Goal: Task Accomplishment & Management: Use online tool/utility

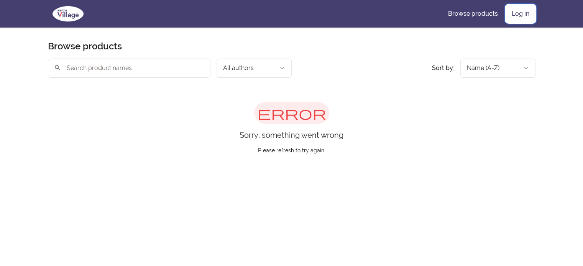
click at [519, 10] on link "Log in" at bounding box center [520, 14] width 30 height 18
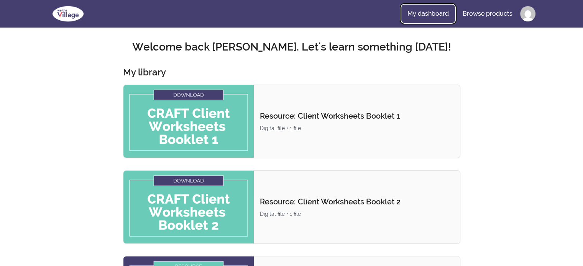
click at [422, 11] on link "My dashboard" at bounding box center [428, 14] width 54 height 18
click at [527, 6] on ul "My dashboard Browse products" at bounding box center [468, 14] width 134 height 18
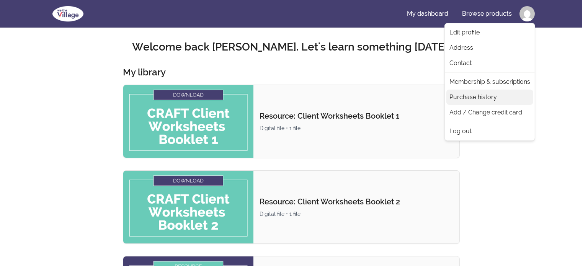
click at [472, 96] on link "Purchase history" at bounding box center [490, 97] width 87 height 15
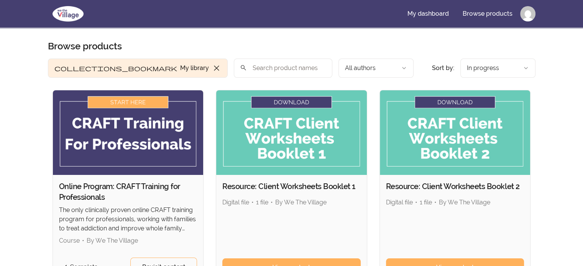
click at [69, 15] on img at bounding box center [68, 14] width 40 height 18
click at [130, 102] on img at bounding box center [128, 132] width 151 height 85
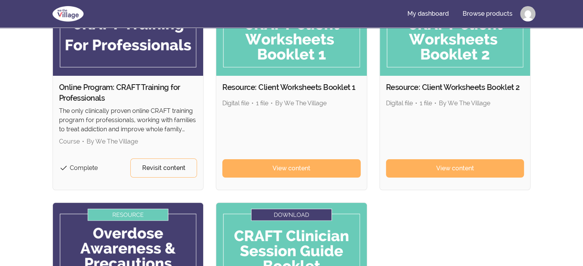
scroll to position [115, 0]
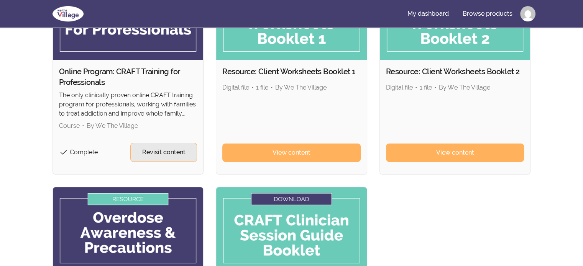
click at [164, 150] on span "Revisit content" at bounding box center [163, 152] width 43 height 9
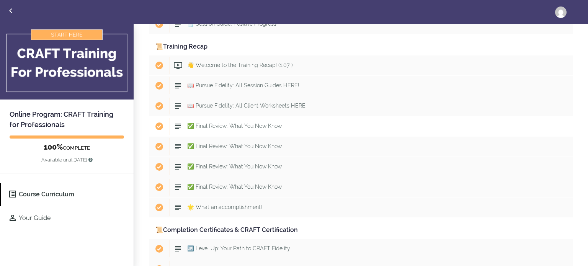
scroll to position [4494, 0]
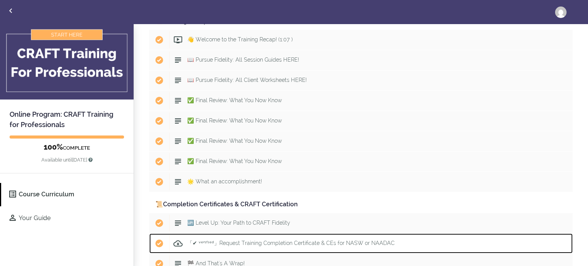
click at [218, 240] on span "「✔ ᵛᵉʳᶦᶠᶦᵉᵈ」Request Training Completion Certificate & CEs for NASW or NAADAC" at bounding box center [291, 243] width 208 height 6
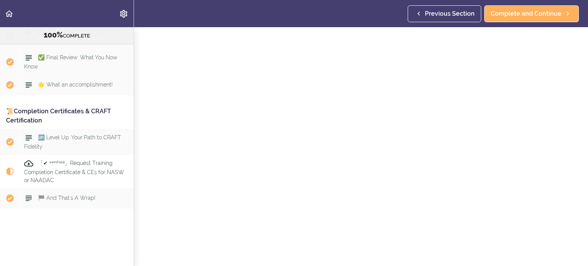
scroll to position [146, 0]
click at [330, 253] on span "Complete and Continue" at bounding box center [356, 257] width 71 height 9
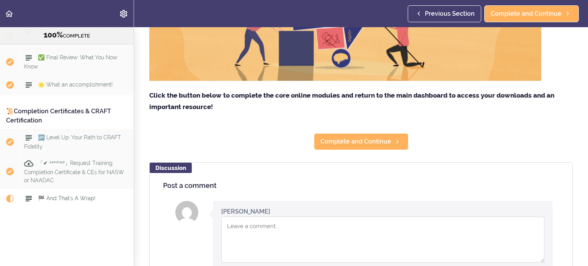
scroll to position [268, 0]
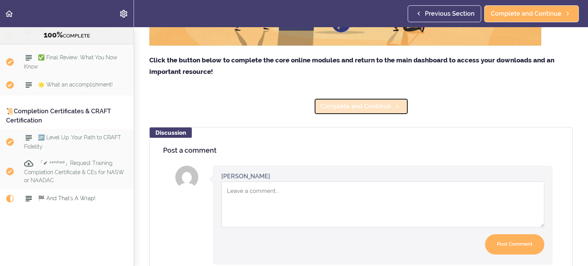
click at [349, 104] on span "Complete and Continue" at bounding box center [356, 106] width 71 height 9
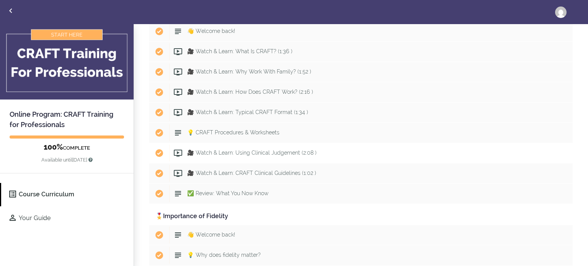
scroll to position [306, 0]
